Goal: Information Seeking & Learning: Learn about a topic

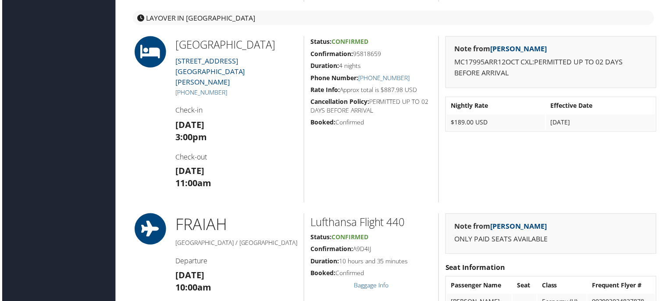
scroll to position [395, 0]
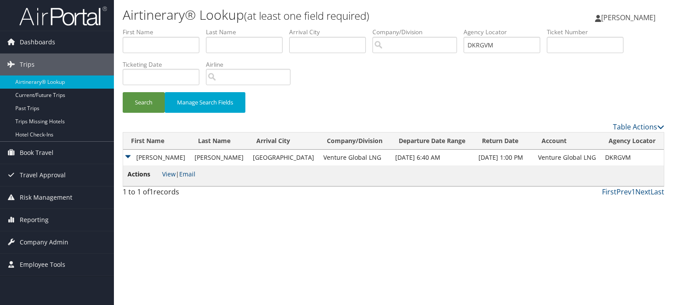
click at [81, 15] on img at bounding box center [63, 16] width 88 height 21
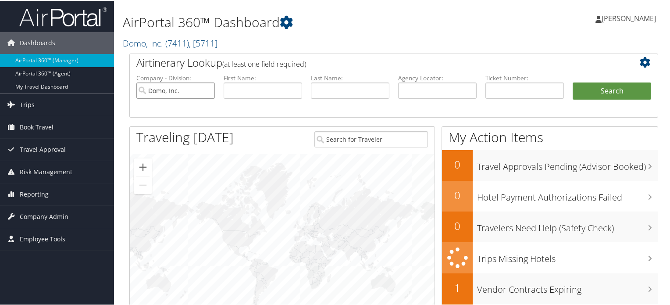
click at [184, 89] on input "Domo, Inc." at bounding box center [175, 90] width 78 height 16
click at [441, 87] on input "text" at bounding box center [437, 90] width 78 height 16
click at [68, 14] on img at bounding box center [63, 16] width 88 height 21
click at [204, 43] on span ", [ 5711 ]" at bounding box center [203, 42] width 28 height 12
click at [207, 43] on span ", [ 5711 ]" at bounding box center [203, 42] width 28 height 12
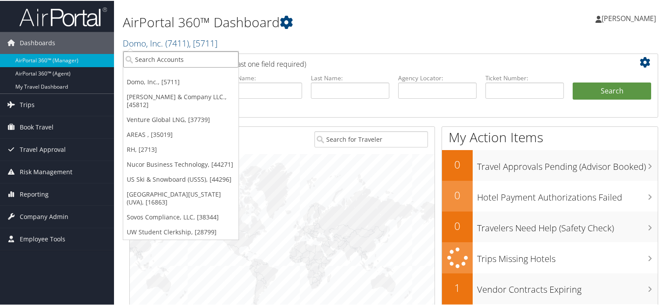
click at [199, 58] on input "search" at bounding box center [180, 58] width 115 height 16
paste input "State of Louisiana"
type input "State of Louisiana"
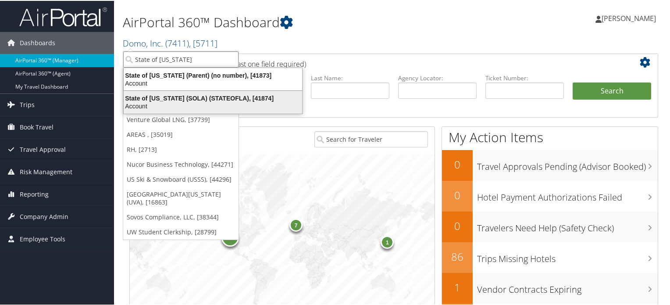
click at [213, 99] on div "State of Louisiana (SOLA) (STATEOFLA), [41874]" at bounding box center [212, 97] width 189 height 8
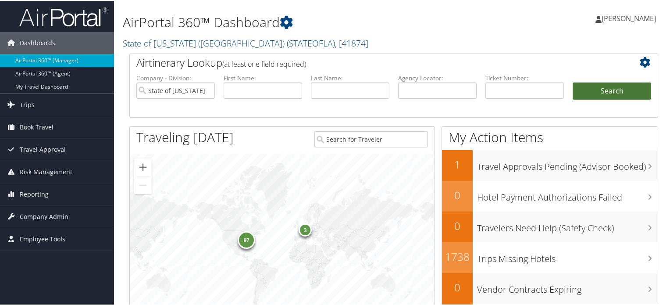
click at [623, 88] on button "Search" at bounding box center [612, 91] width 78 height 18
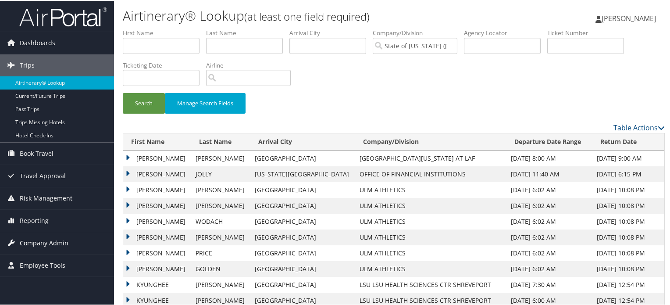
click at [68, 239] on link "Company Admin" at bounding box center [57, 242] width 114 height 22
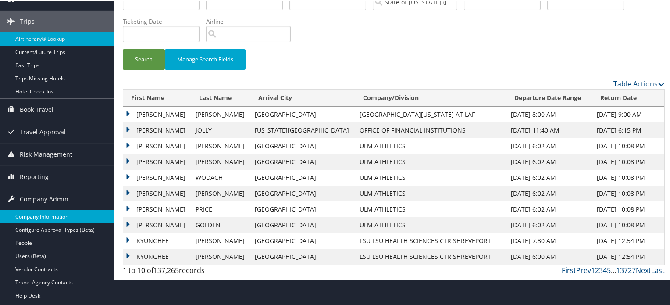
click at [60, 217] on link "Company Information" at bounding box center [57, 215] width 114 height 13
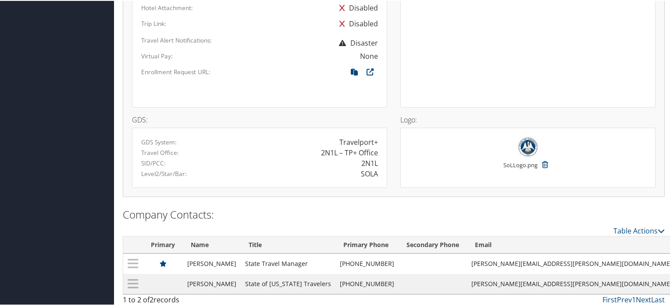
scroll to position [651, 0]
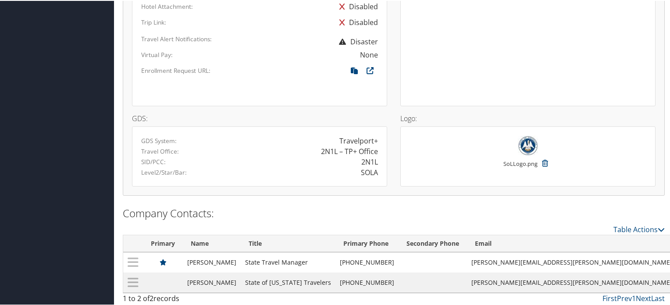
click at [363, 168] on div "SOLA" at bounding box center [369, 171] width 17 height 11
copy div "SOLA"
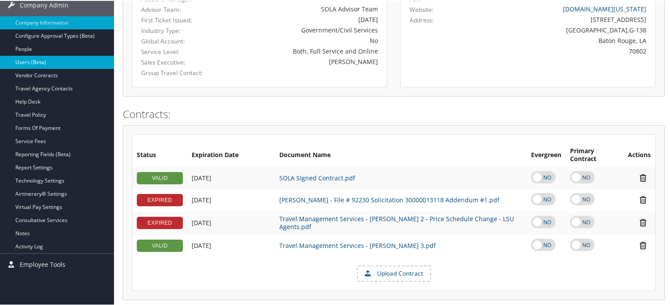
scroll to position [124, 0]
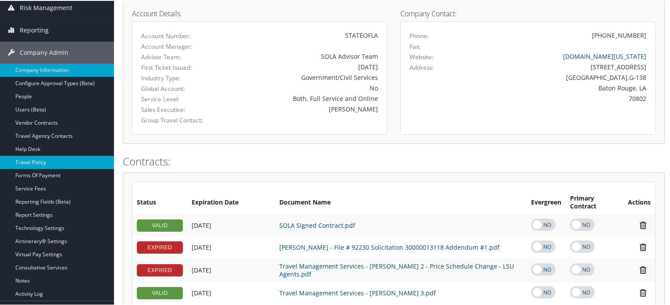
click at [37, 160] on link "Travel Policy" at bounding box center [57, 161] width 114 height 13
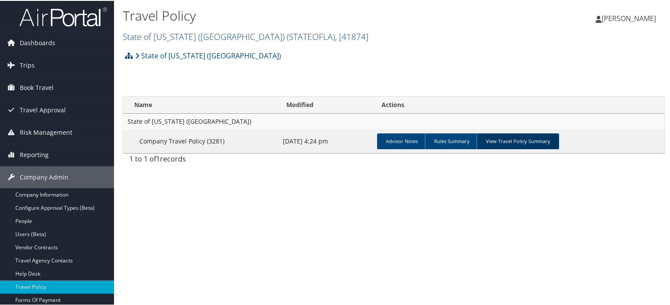
click at [502, 136] on link "View Travel Policy Summary" at bounding box center [518, 140] width 82 height 16
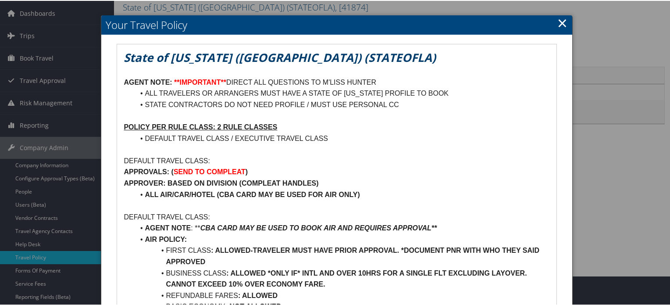
scroll to position [44, 0]
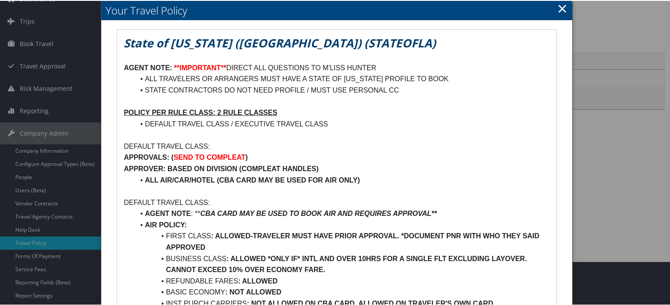
drag, startPoint x: 165, startPoint y: 154, endPoint x: 260, endPoint y: 154, distance: 94.3
click at [259, 154] on p "APPROVALS: ( SEND TO COMPLEAT )" at bounding box center [337, 156] width 426 height 11
click at [276, 153] on p "APPROVALS: ( SEND TO COMPLEAT )" at bounding box center [337, 156] width 426 height 11
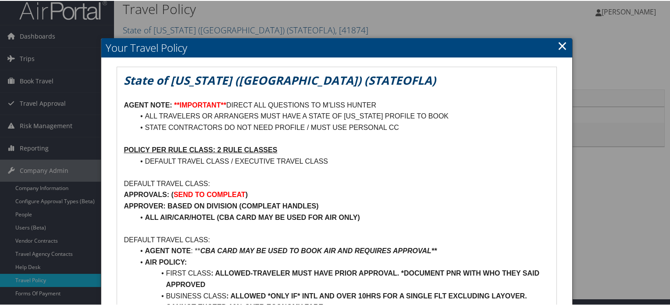
scroll to position [0, 0]
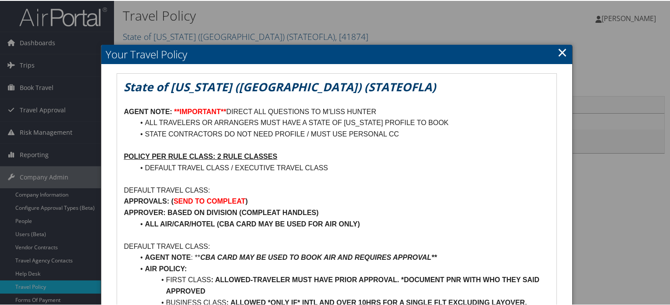
click at [557, 53] on link "×" at bounding box center [562, 52] width 10 height 18
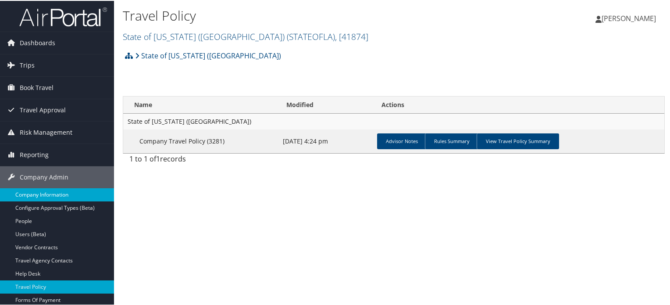
click at [52, 196] on link "Company Information" at bounding box center [57, 193] width 114 height 13
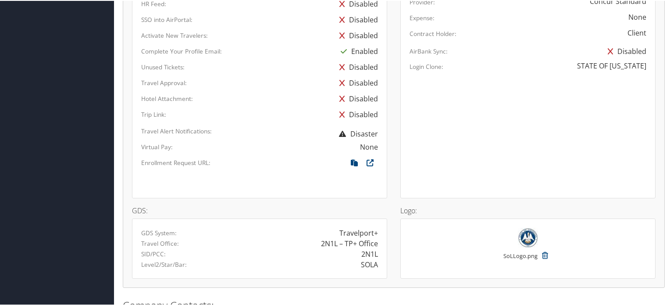
scroll to position [651, 0]
